Goal: Task Accomplishment & Management: Complete application form

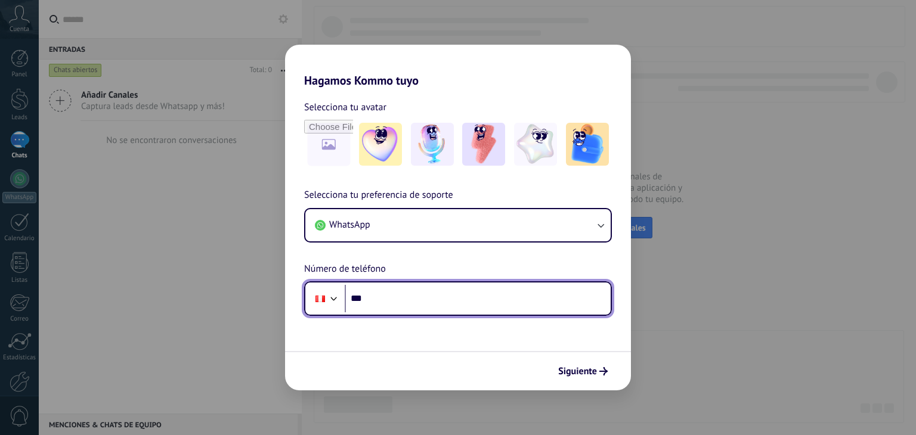
click at [466, 298] on input "***" at bounding box center [478, 298] width 266 height 27
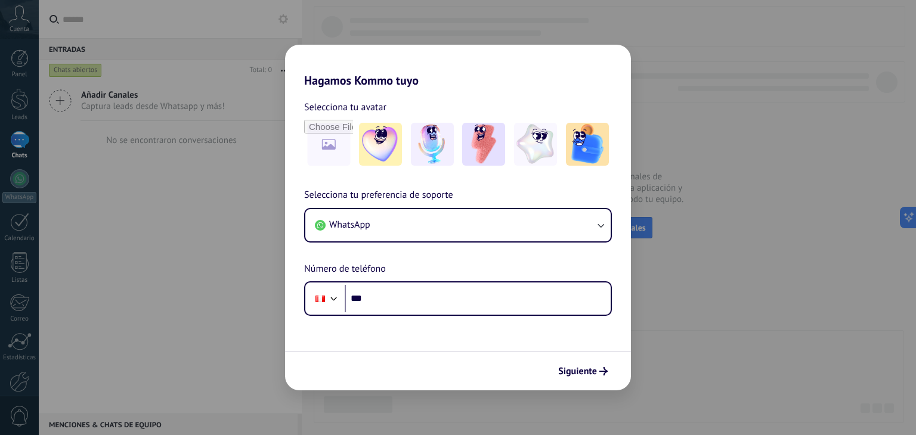
click at [230, 267] on div "Hagamos Kommo tuyo Selecciona tu avatar Selecciona tu preferencia de soporte Wh…" at bounding box center [458, 217] width 916 height 435
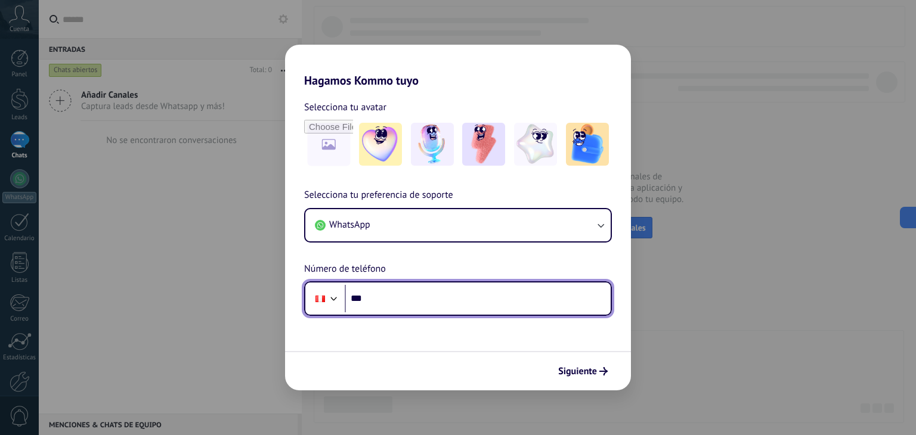
click at [468, 303] on input "***" at bounding box center [478, 298] width 266 height 27
type input "**********"
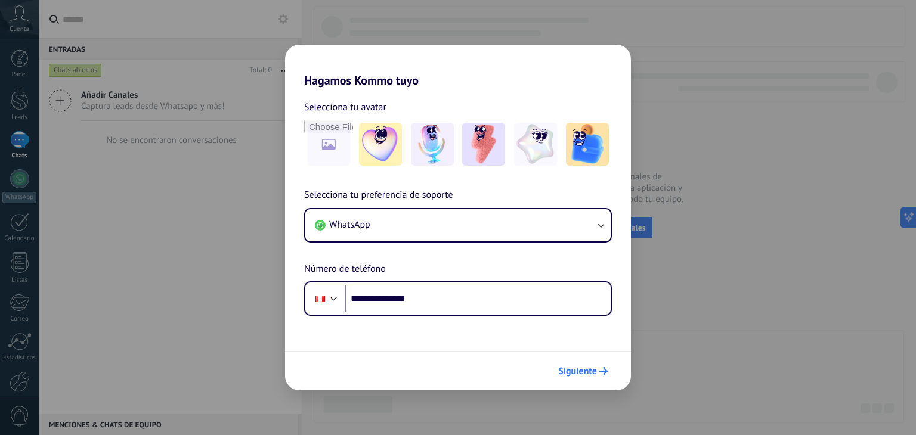
click at [587, 372] on span "Siguiente" at bounding box center [577, 371] width 39 height 8
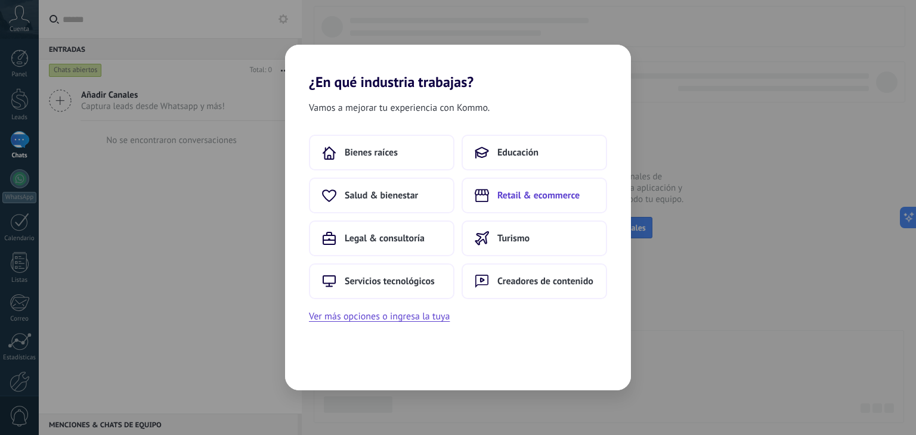
click at [506, 197] on span "Retail & ecommerce" at bounding box center [538, 196] width 82 height 12
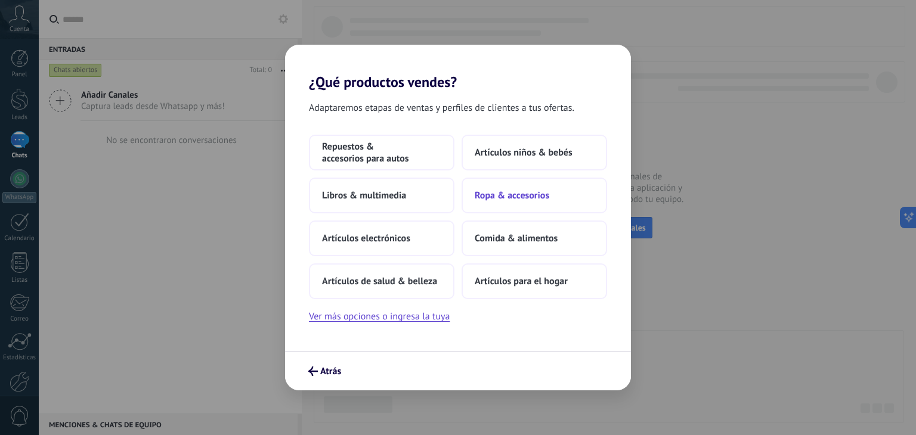
click at [512, 199] on span "Ropa & accesorios" at bounding box center [512, 196] width 75 height 12
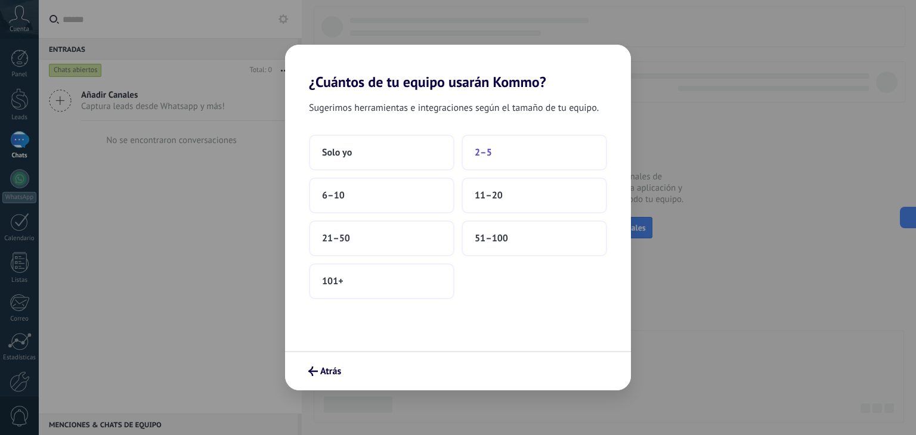
click at [524, 159] on button "2–5" at bounding box center [535, 153] width 146 height 36
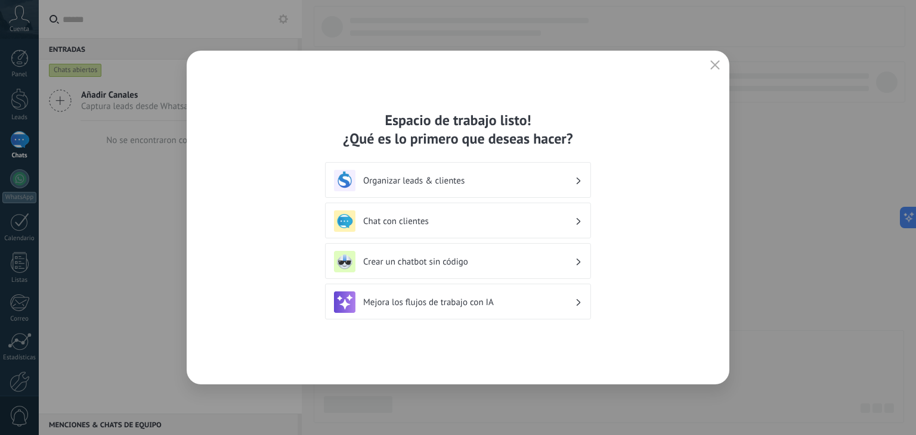
drag, startPoint x: 457, startPoint y: 182, endPoint x: 482, endPoint y: 208, distance: 35.4
click at [458, 182] on h3 "Organizar leads & clientes" at bounding box center [469, 180] width 212 height 11
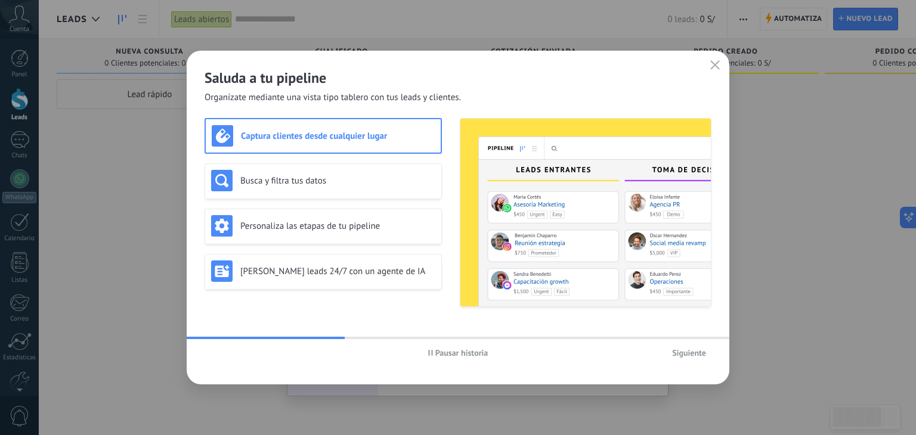
click at [693, 365] on div "Pausar historia Siguiente" at bounding box center [458, 352] width 543 height 27
click at [692, 360] on button "Siguiente" at bounding box center [689, 353] width 45 height 18
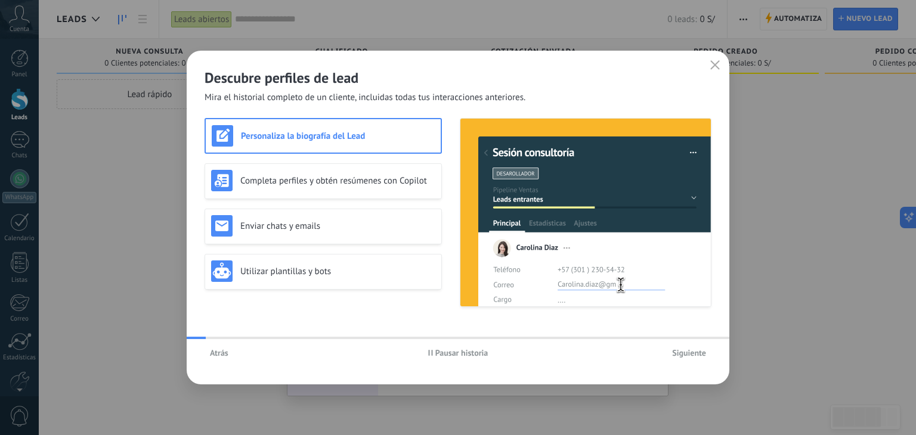
click at [689, 353] on span "Siguiente" at bounding box center [689, 353] width 34 height 8
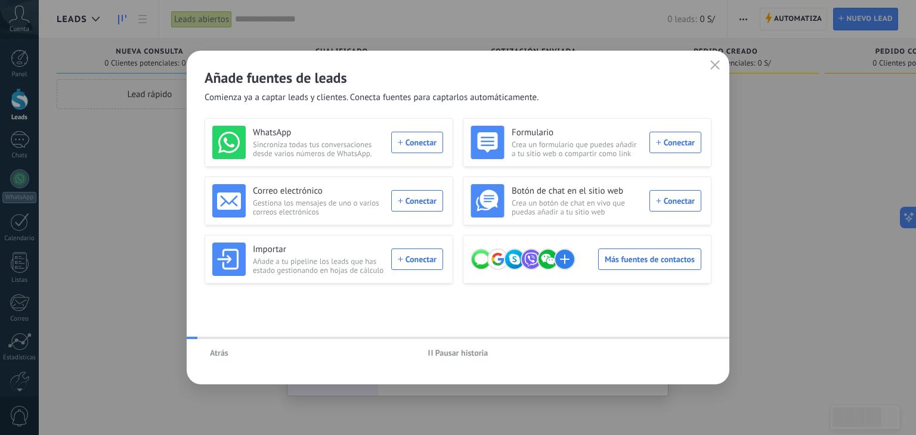
click at [689, 353] on div "Atrás Pausar historia" at bounding box center [458, 352] width 543 height 27
click at [717, 61] on icon "button" at bounding box center [715, 65] width 10 height 10
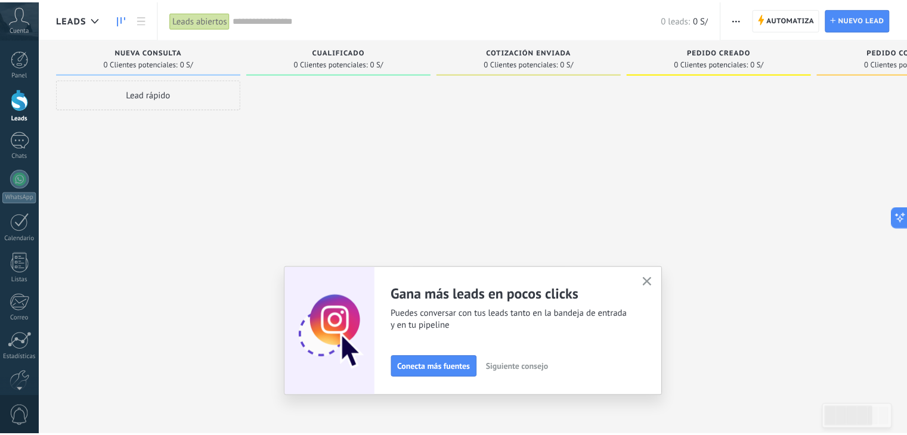
scroll to position [60, 0]
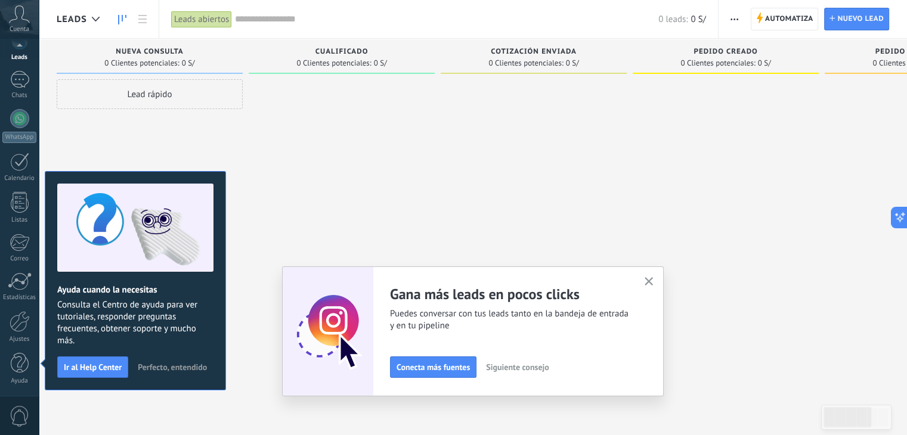
click at [652, 277] on icon "button" at bounding box center [649, 281] width 9 height 9
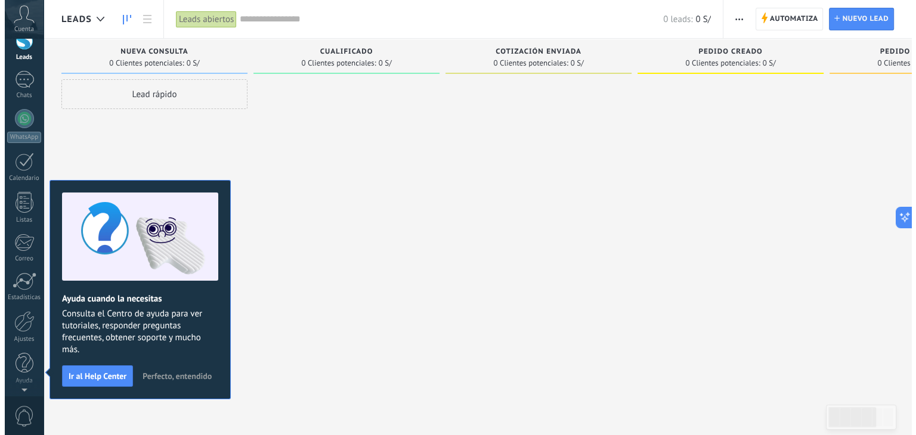
scroll to position [0, 0]
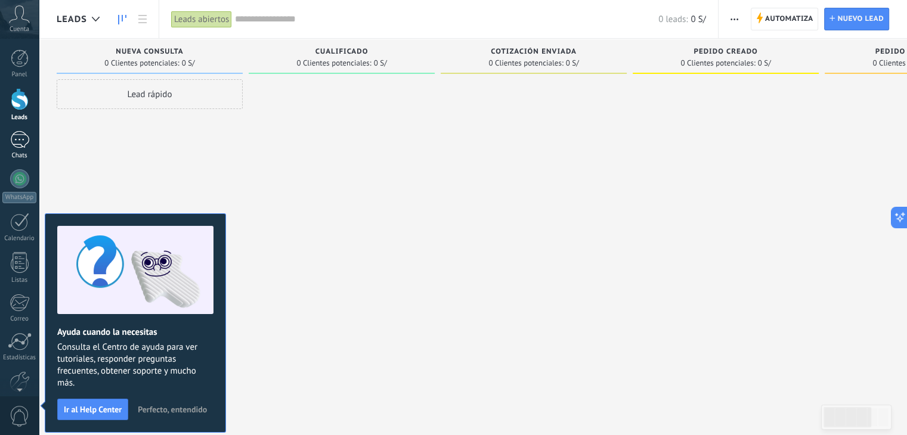
click at [20, 135] on div at bounding box center [19, 139] width 19 height 17
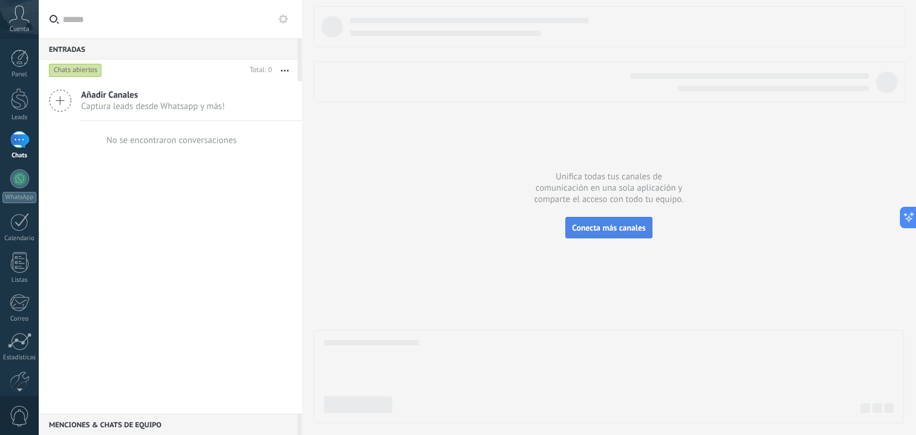
click at [628, 231] on span "Conecta más canales" at bounding box center [608, 227] width 73 height 11
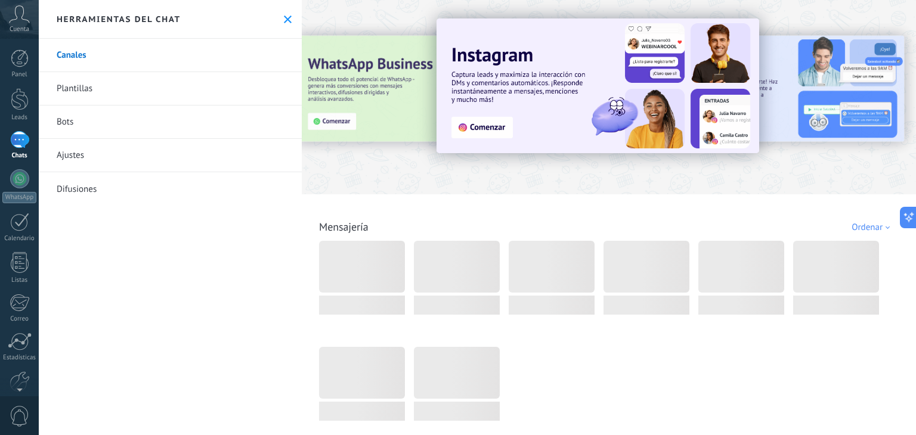
click at [85, 90] on link "Plantillas" at bounding box center [170, 88] width 263 height 33
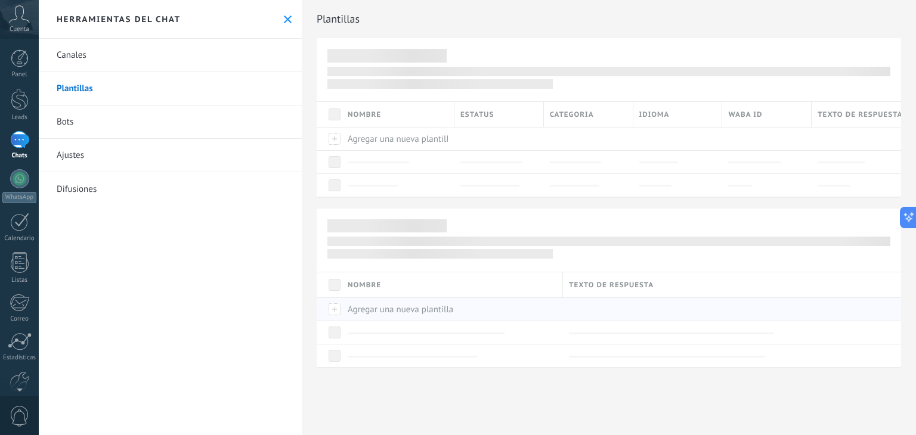
click at [402, 304] on span "Agregar una nueva plantilla" at bounding box center [401, 309] width 106 height 11
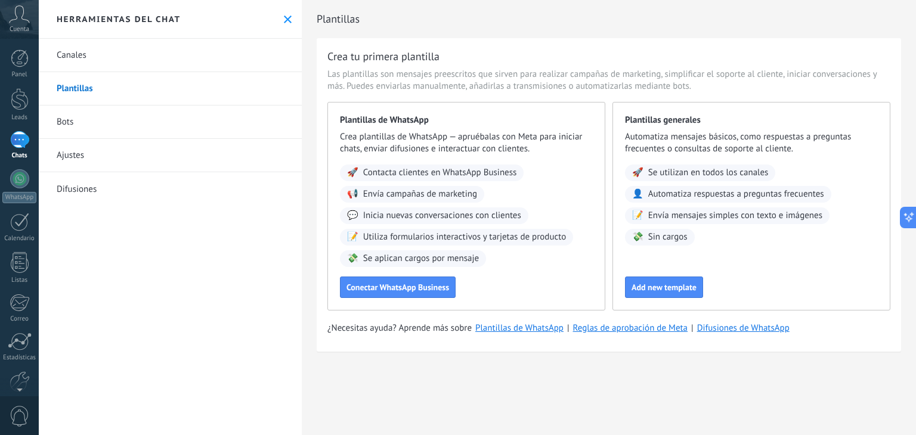
click at [79, 84] on link "Plantillas" at bounding box center [170, 88] width 263 height 33
click at [658, 289] on span "Add new template" at bounding box center [664, 287] width 65 height 8
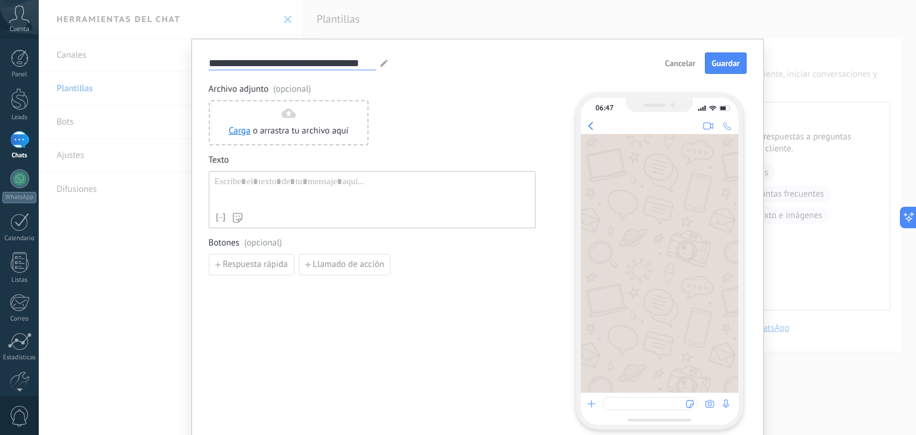
click at [315, 61] on input "**********" at bounding box center [293, 63] width 168 height 14
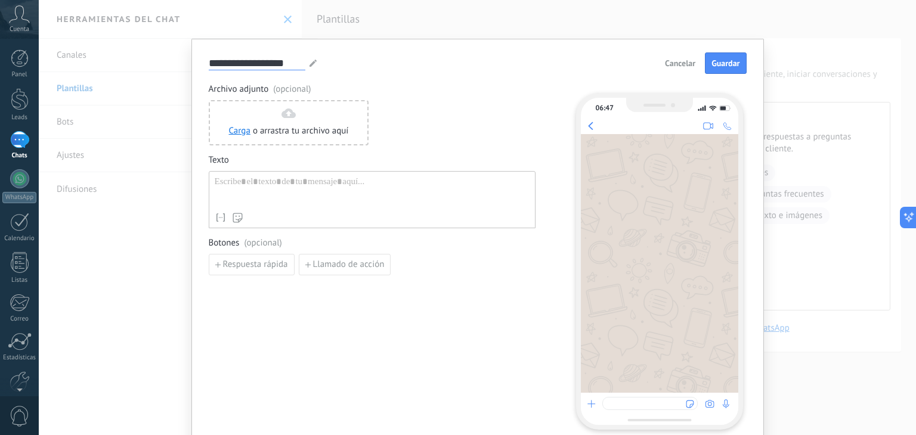
type input "**********"
click at [364, 180] on div at bounding box center [372, 192] width 315 height 30
click at [364, 180] on div "*" at bounding box center [372, 192] width 315 height 30
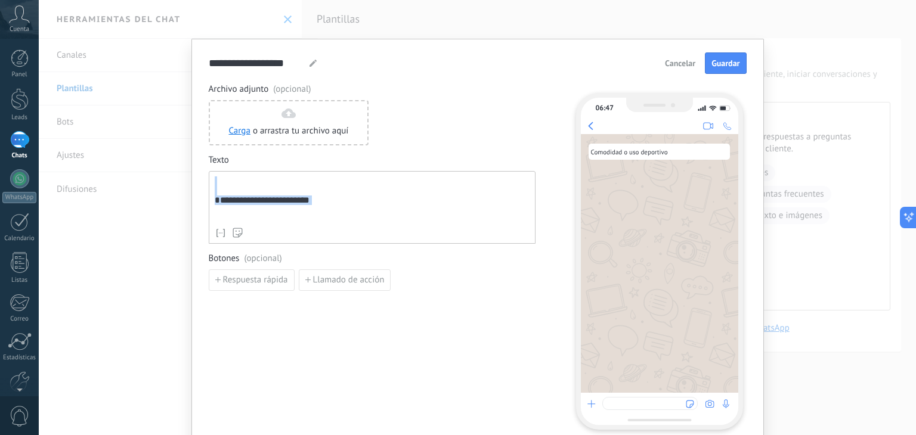
drag, startPoint x: 232, startPoint y: 215, endPoint x: 124, endPoint y: 137, distance: 133.6
click at [124, 137] on div "**********" at bounding box center [477, 217] width 877 height 435
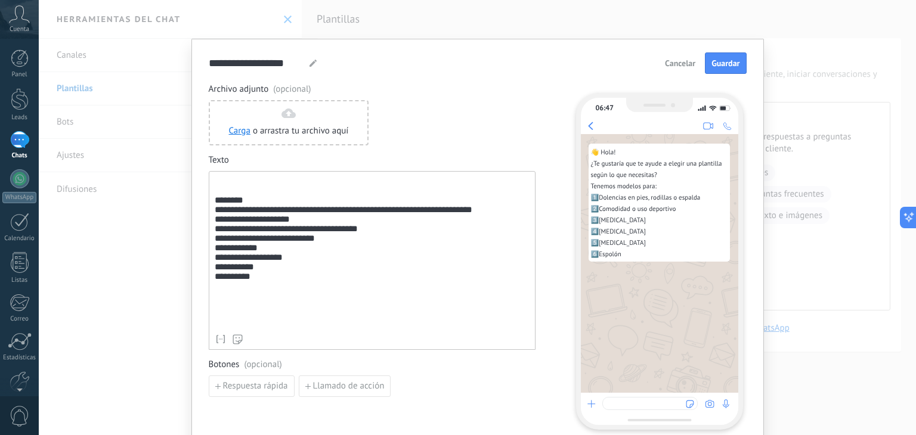
click at [215, 206] on div "**********" at bounding box center [372, 253] width 315 height 152
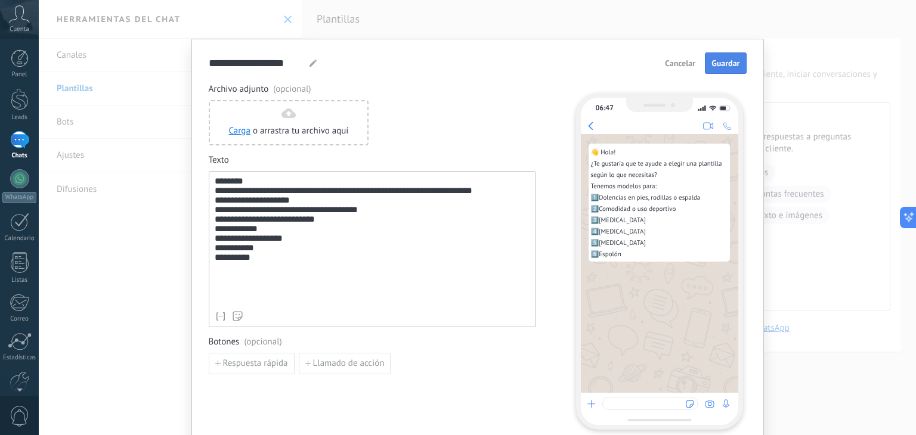
click at [720, 67] on span "Guardar" at bounding box center [725, 63] width 28 height 8
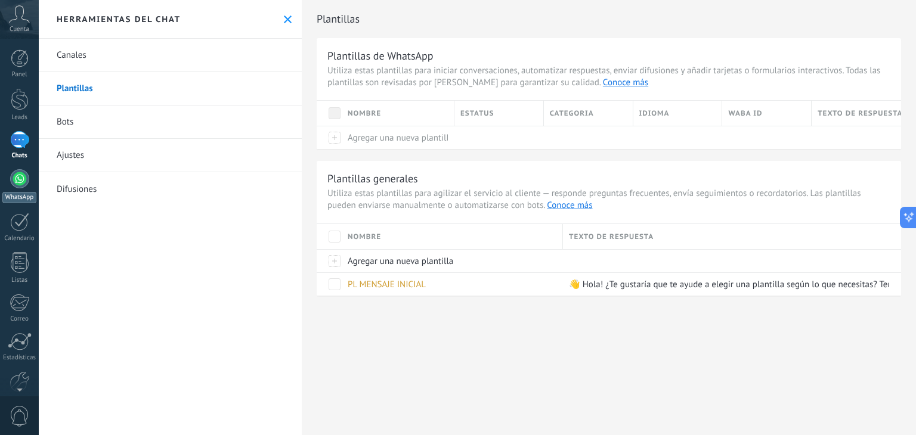
click at [26, 192] on div "WhatsApp" at bounding box center [19, 197] width 34 height 11
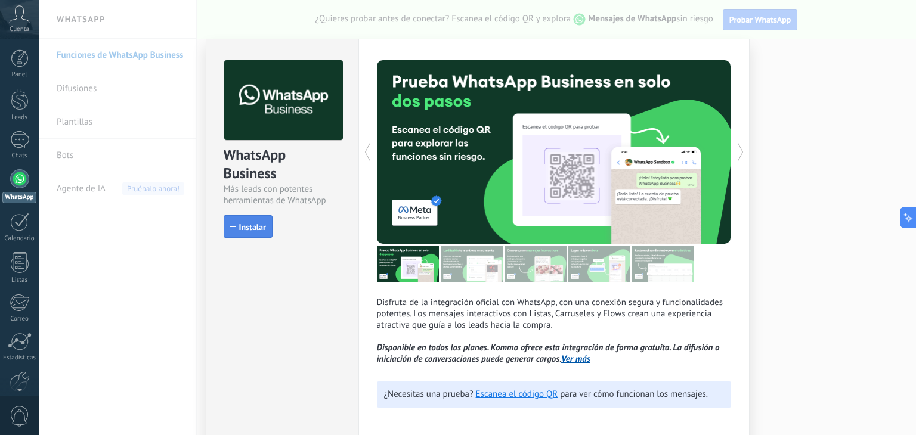
click at [254, 227] on span "Instalar" at bounding box center [252, 227] width 27 height 8
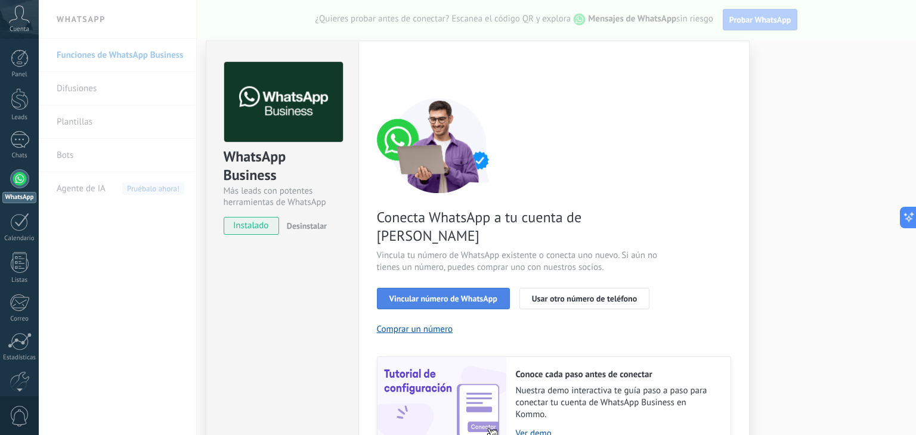
click at [440, 295] on span "Vincular número de WhatsApp" at bounding box center [443, 299] width 108 height 8
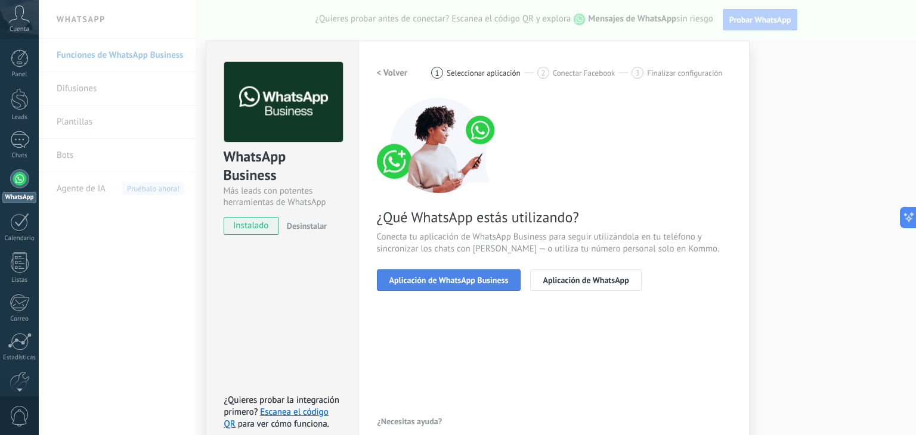
click at [484, 282] on span "Aplicación de WhatsApp Business" at bounding box center [448, 280] width 119 height 8
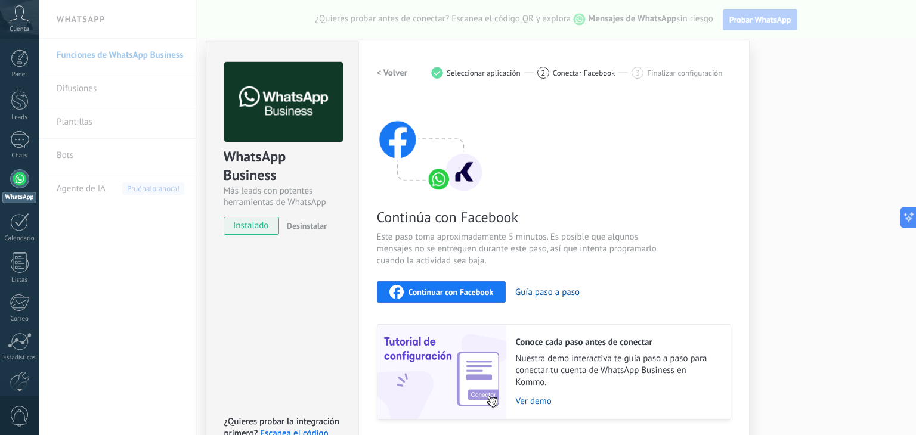
click at [472, 286] on div "Continuar con Facebook" at bounding box center [441, 292] width 104 height 14
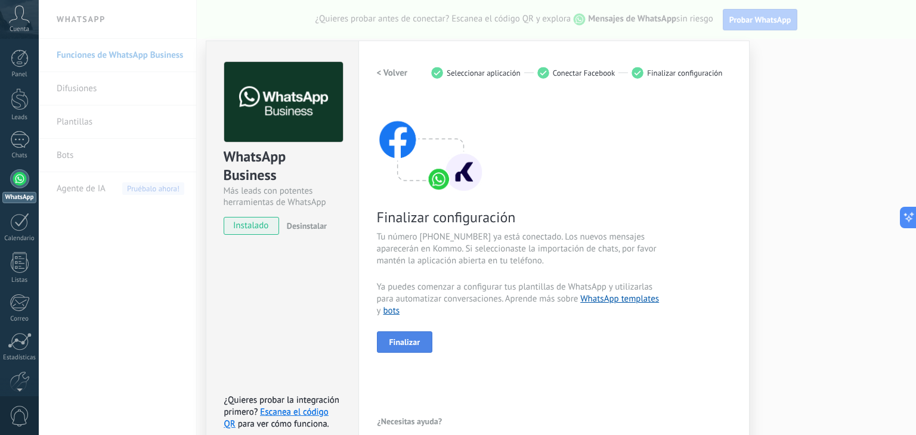
click at [423, 335] on button "Finalizar" at bounding box center [405, 342] width 56 height 21
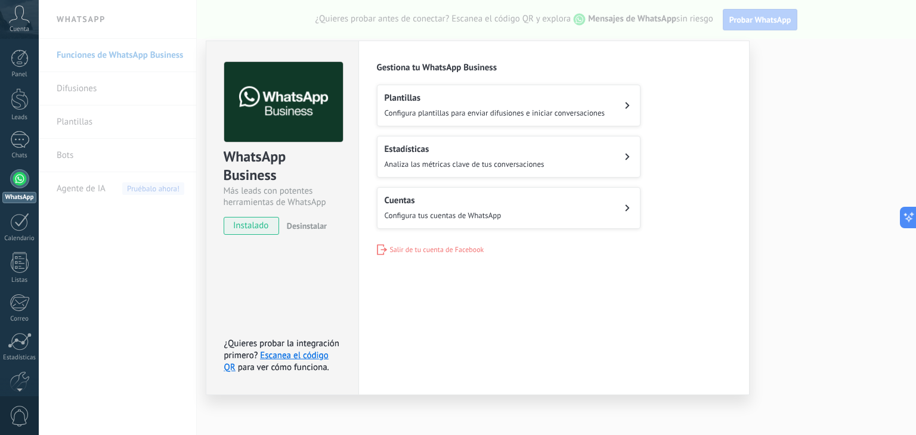
click at [585, 194] on button "Cuentas Configura tus cuentas de WhatsApp" at bounding box center [509, 208] width 264 height 42
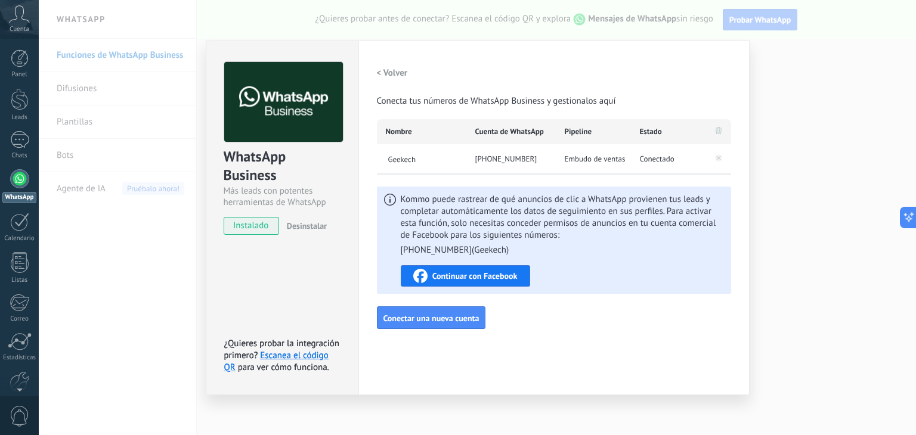
click at [132, 188] on div "WhatsApp Business Más leads con potentes herramientas de WhatsApp instalado Des…" at bounding box center [477, 217] width 877 height 435
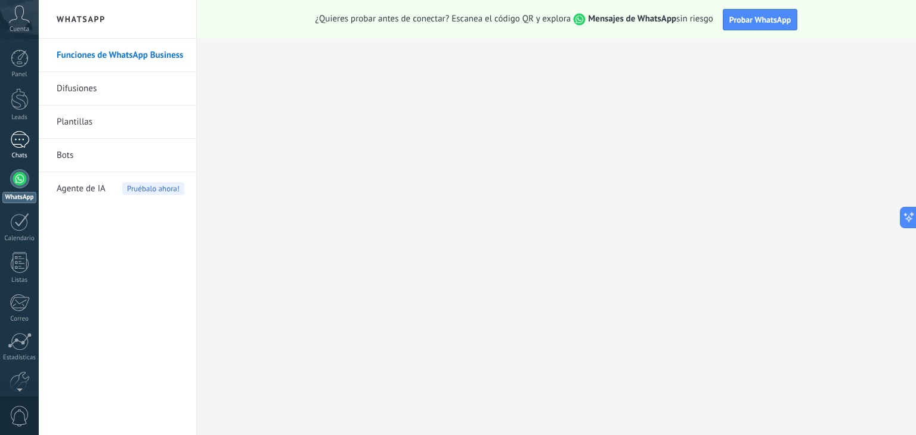
click at [14, 143] on div at bounding box center [19, 139] width 19 height 17
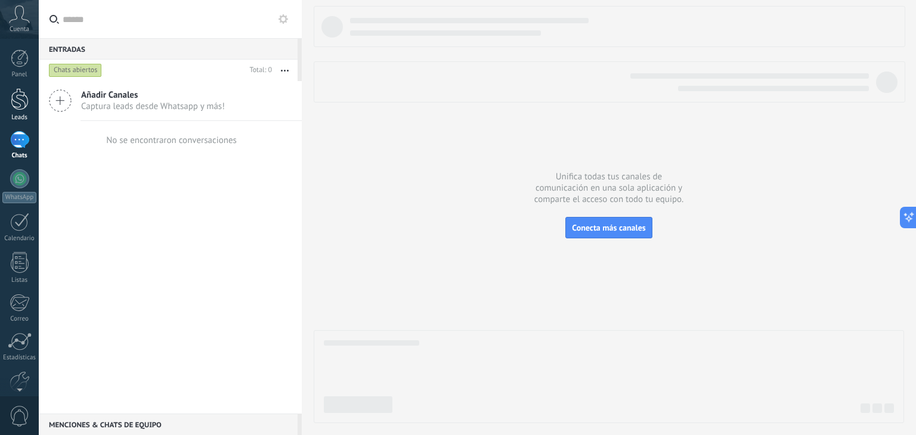
click at [24, 107] on div at bounding box center [20, 99] width 18 height 22
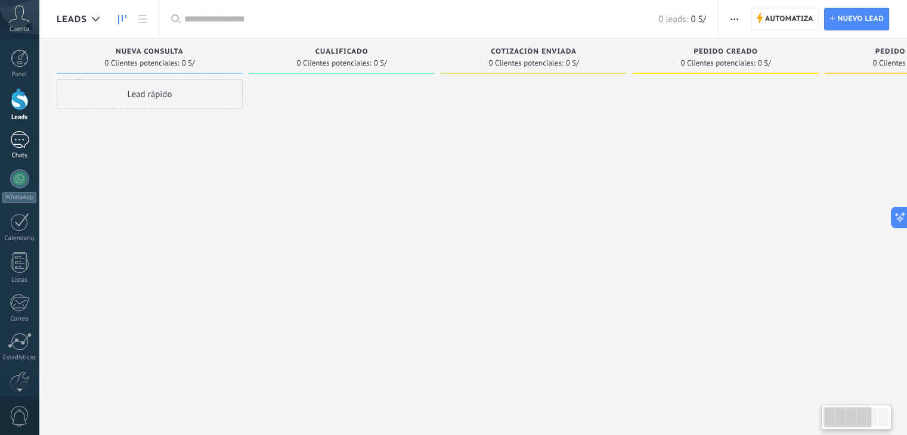
click at [22, 143] on div at bounding box center [19, 139] width 19 height 17
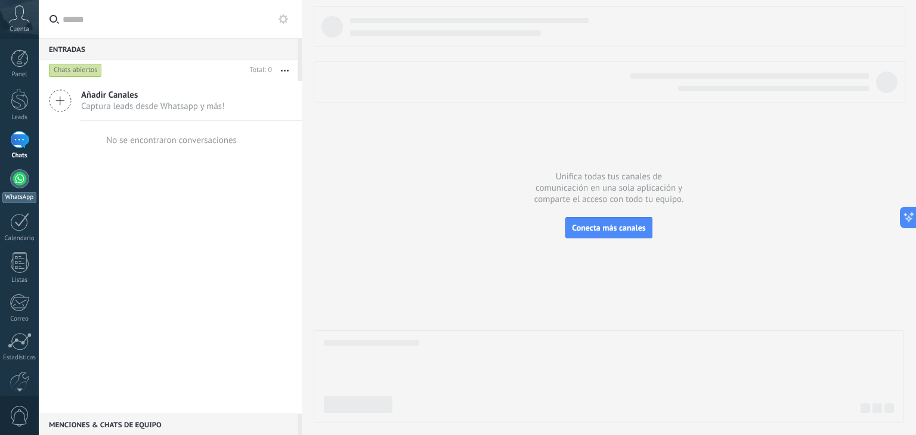
click at [21, 189] on link "WhatsApp" at bounding box center [19, 186] width 39 height 34
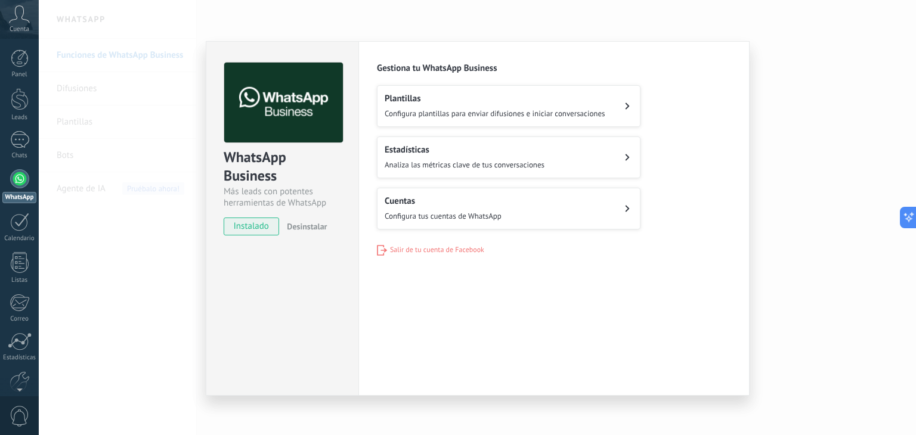
click at [540, 193] on button "Cuentas Configura tus cuentas de WhatsApp" at bounding box center [509, 209] width 264 height 42
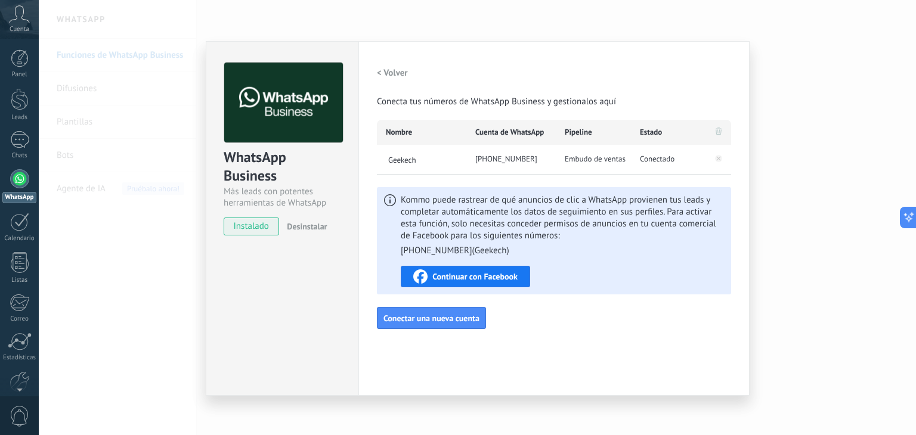
click at [544, 163] on div "[PHONE_NUMBER]" at bounding box center [510, 160] width 89 height 30
